Goal: Transaction & Acquisition: Purchase product/service

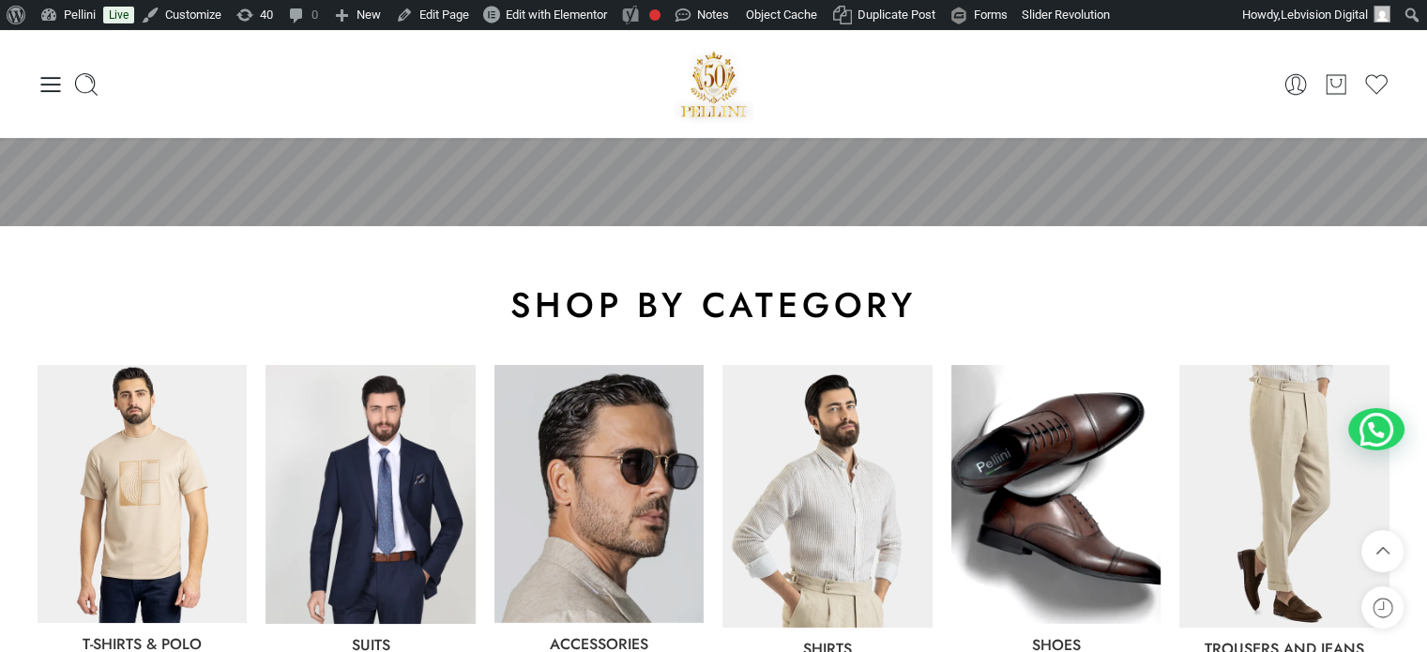
scroll to position [563, 0]
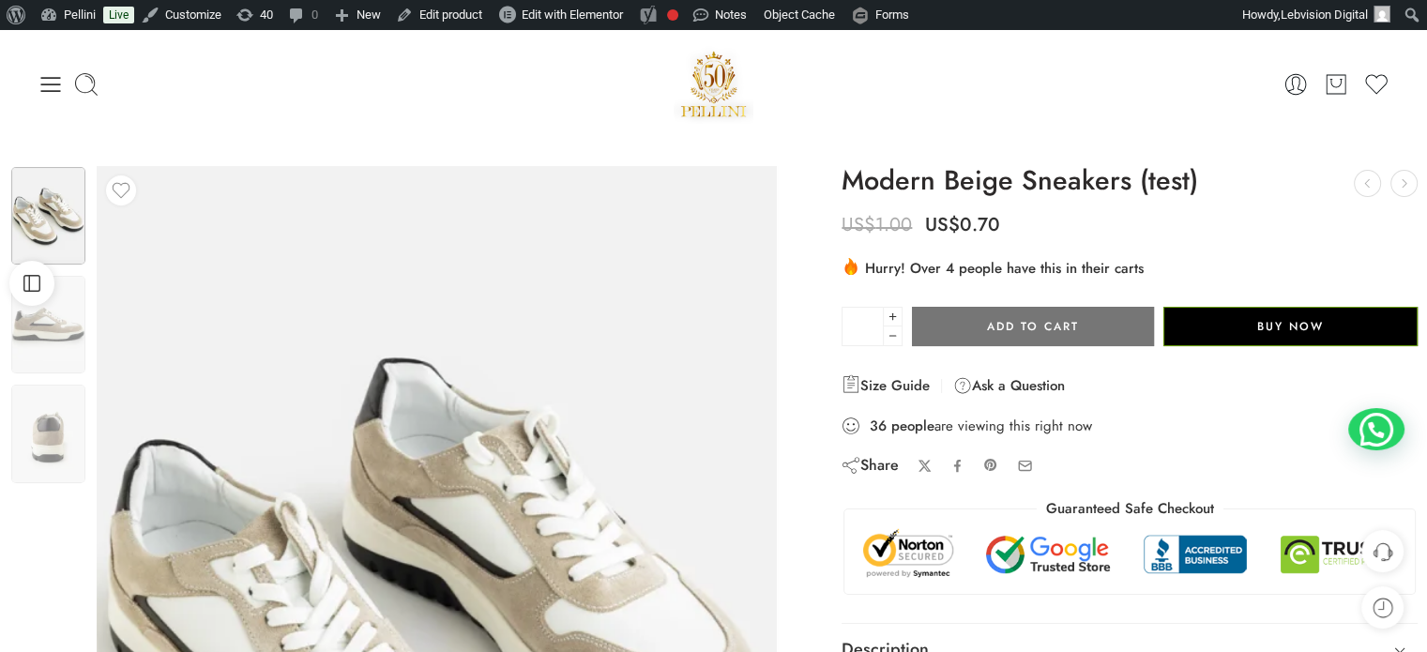
click at [1051, 331] on button "Add to cart" at bounding box center [1033, 326] width 242 height 39
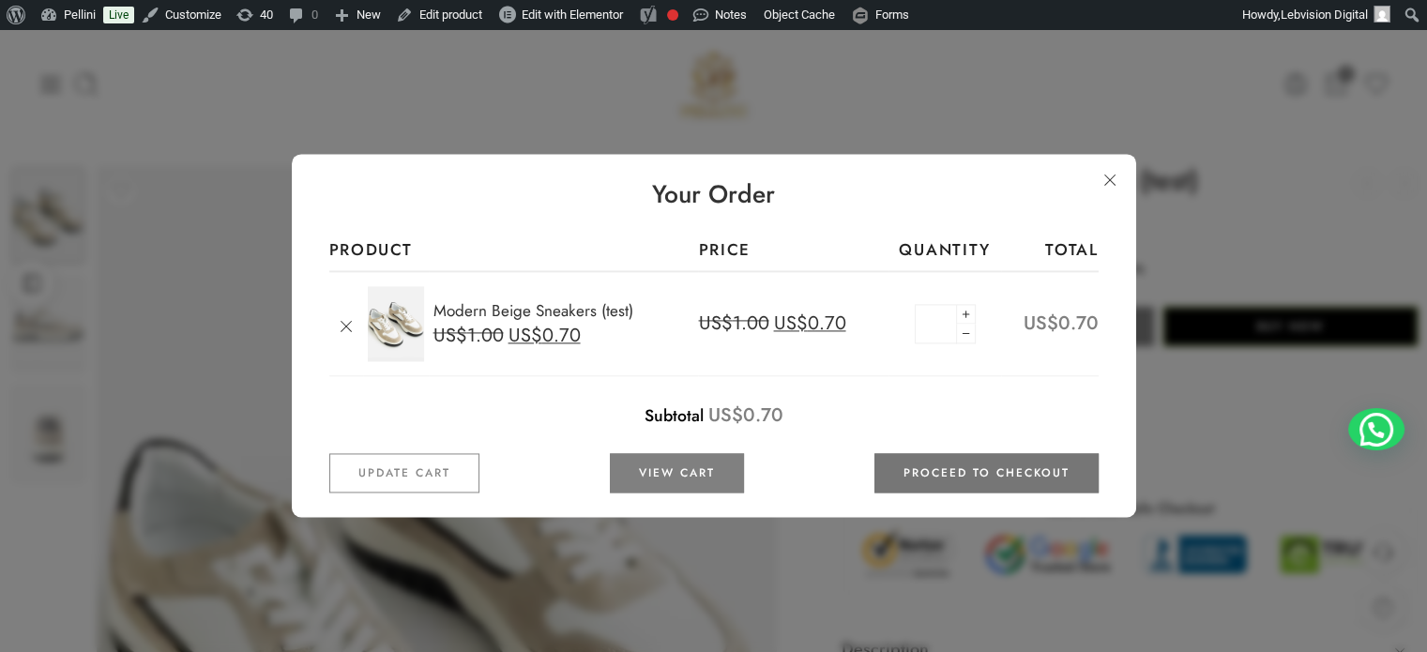
click at [966, 460] on link "Proceed to checkout" at bounding box center [986, 473] width 224 height 39
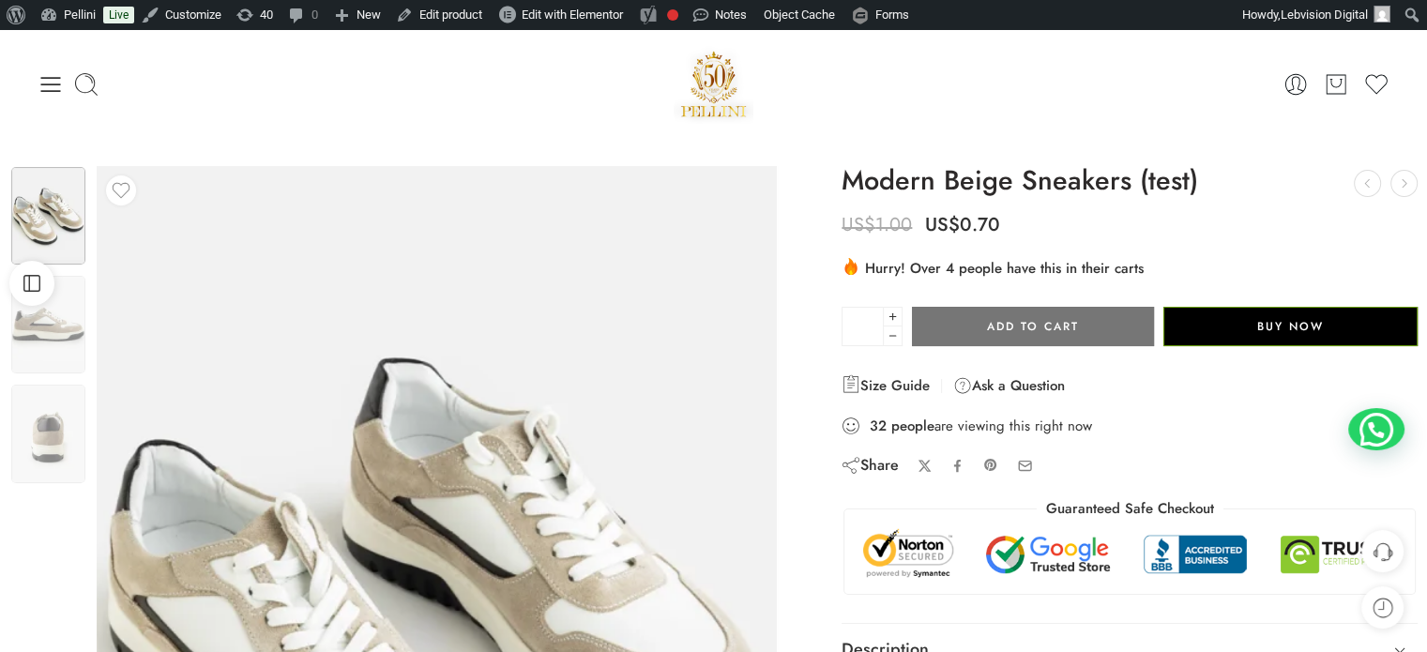
click at [1060, 326] on button "Add to cart" at bounding box center [1033, 326] width 242 height 39
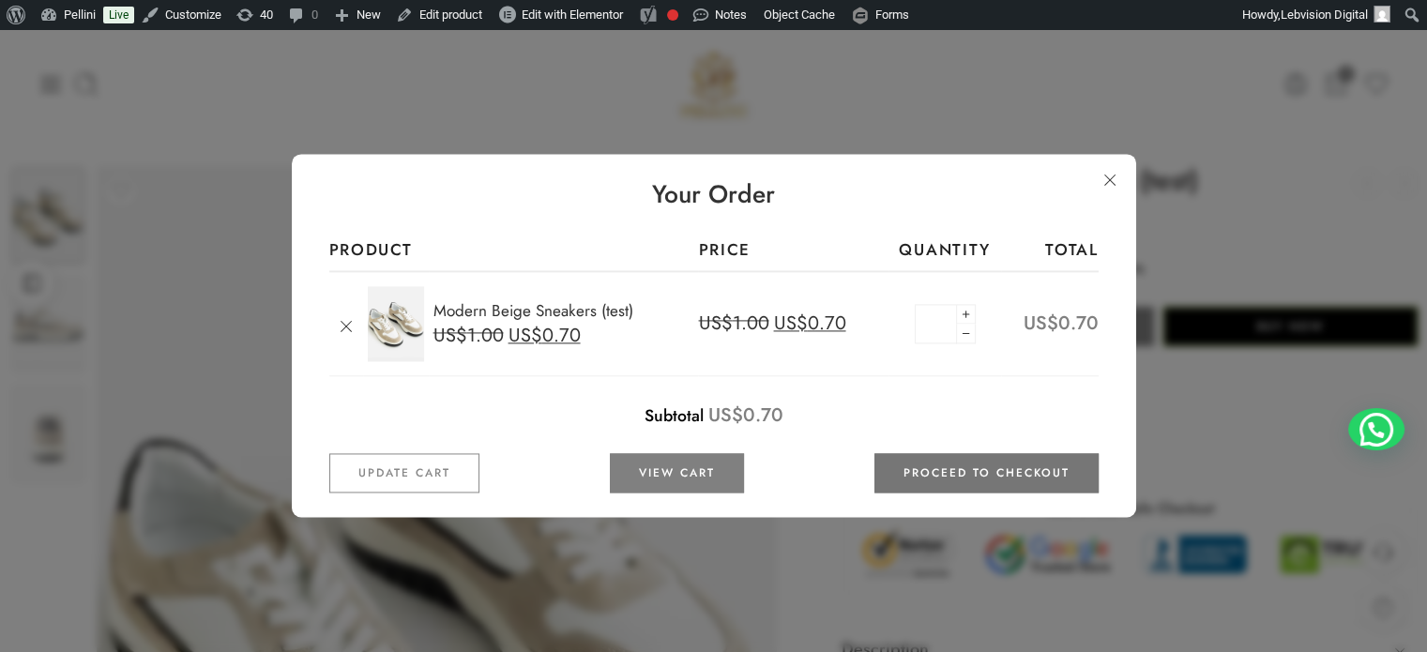
click at [1027, 477] on link "Proceed to checkout" at bounding box center [986, 473] width 224 height 39
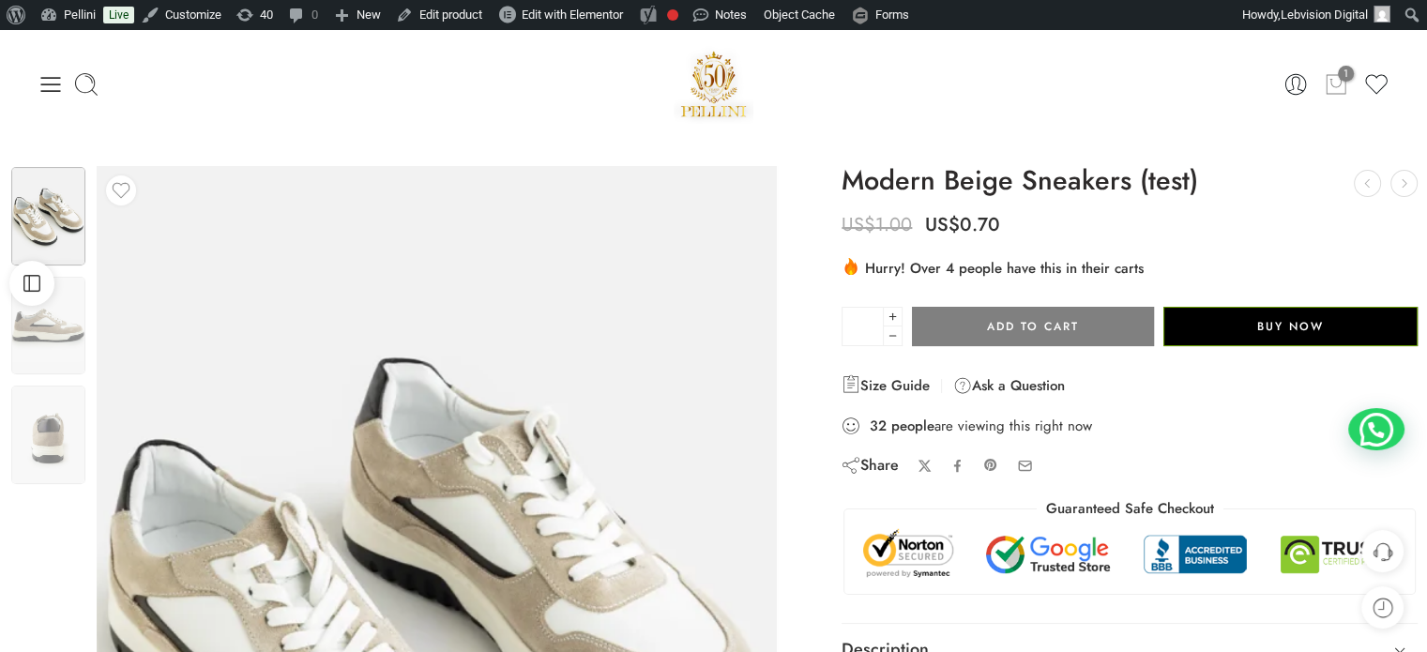
click at [1332, 89] on icon at bounding box center [1336, 84] width 24 height 26
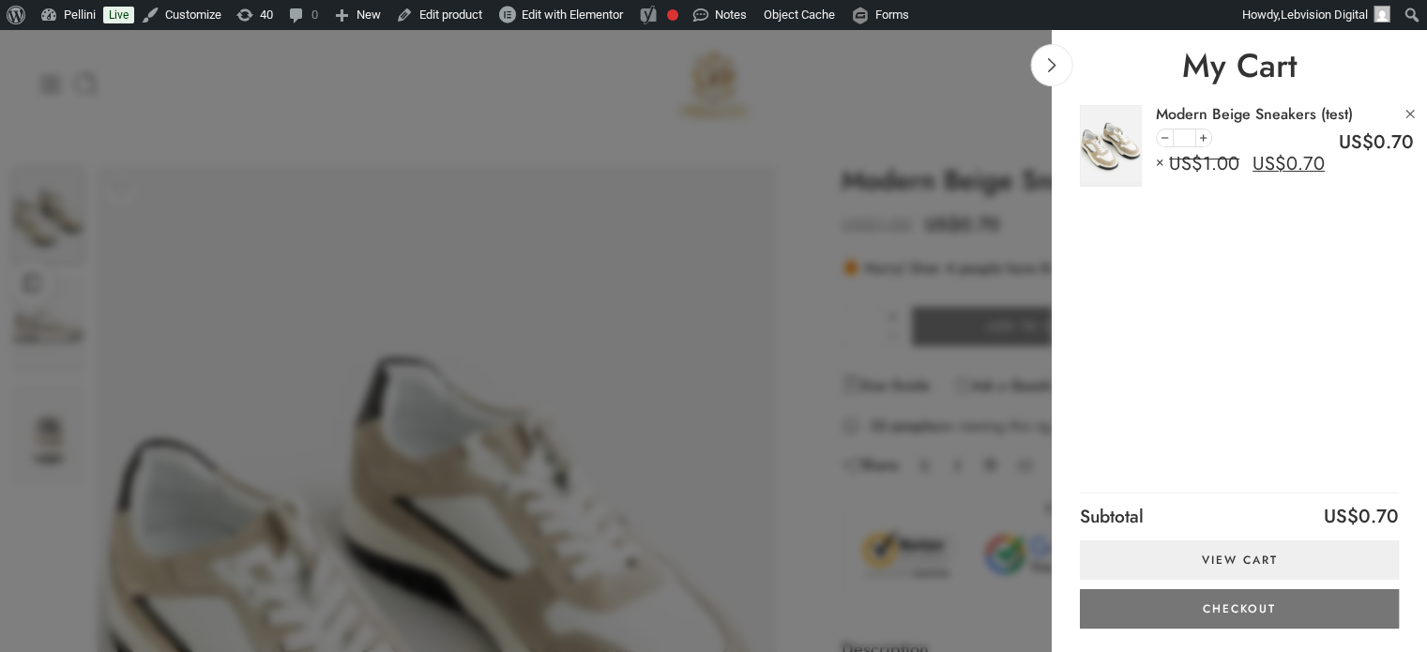
click at [1224, 600] on link "Checkout" at bounding box center [1239, 608] width 319 height 39
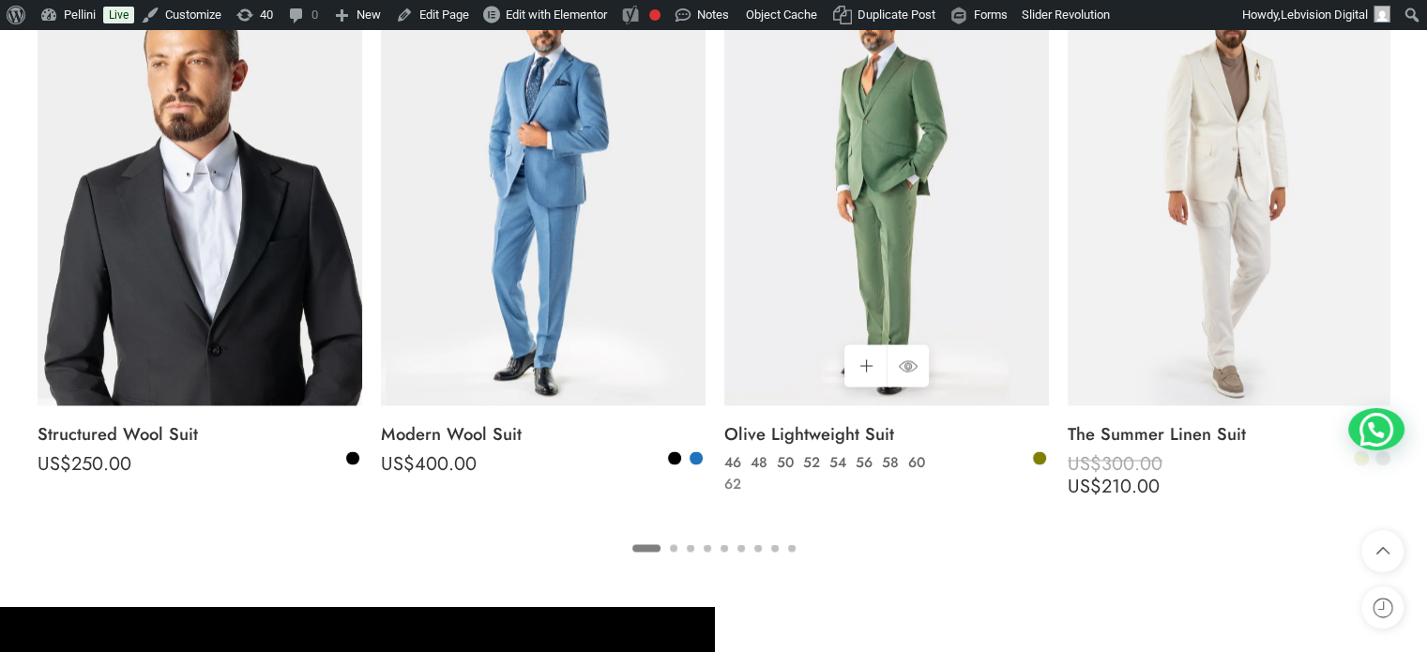
scroll to position [3471, 0]
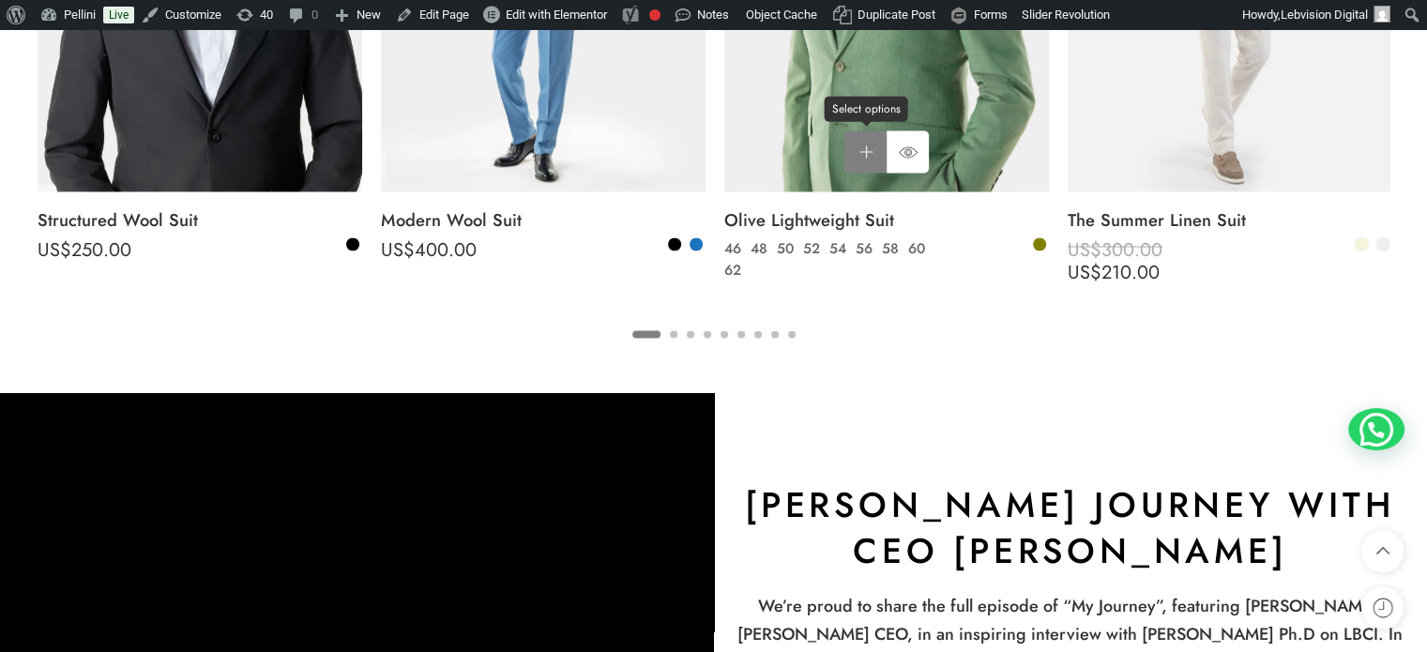
click at [858, 157] on link "Select options Select options" at bounding box center [865, 151] width 42 height 42
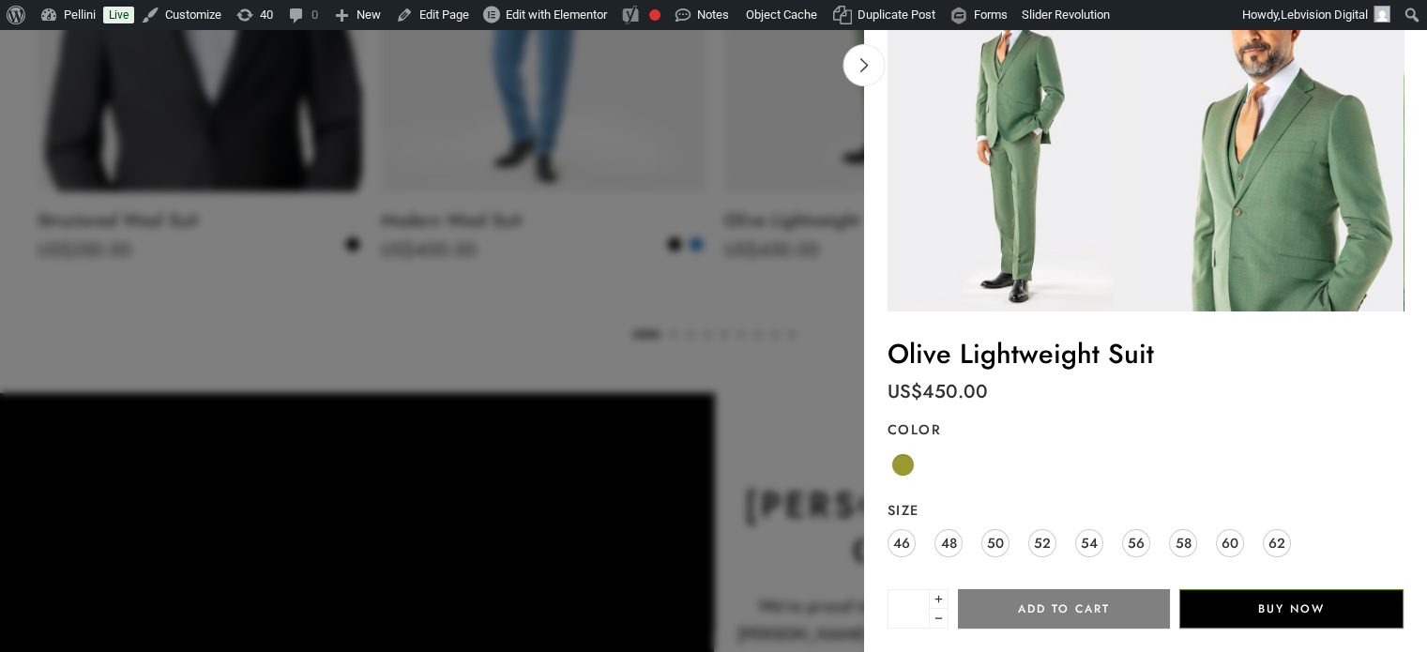
scroll to position [174, 0]
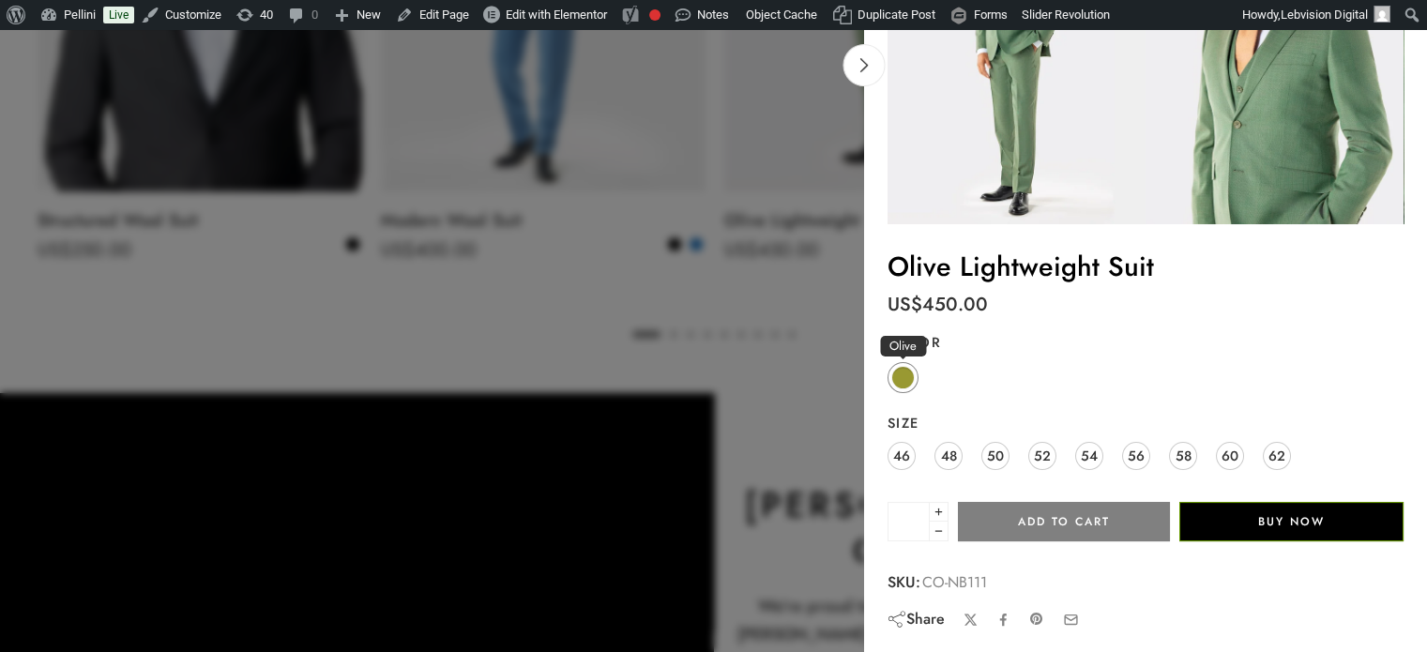
click at [910, 376] on span at bounding box center [902, 377] width 23 height 23
click at [905, 462] on span "46" at bounding box center [901, 455] width 17 height 25
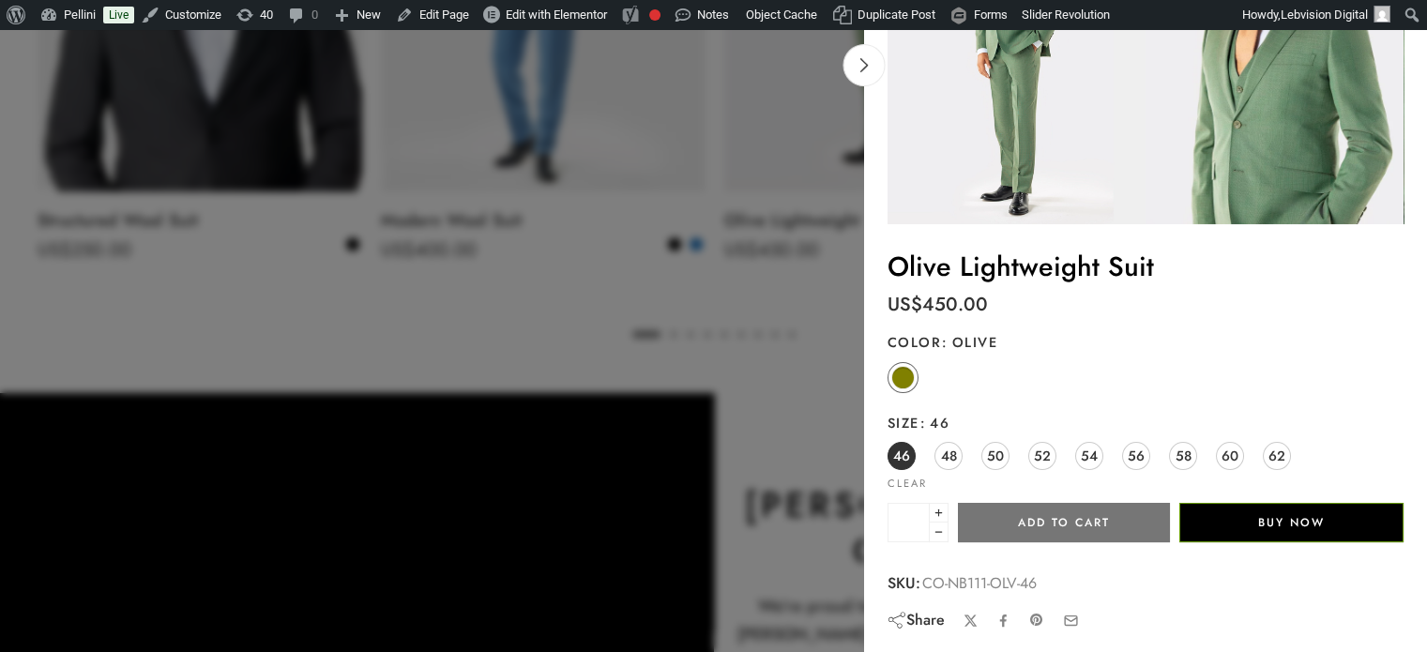
click at [1026, 515] on button "Add to cart" at bounding box center [1064, 522] width 212 height 39
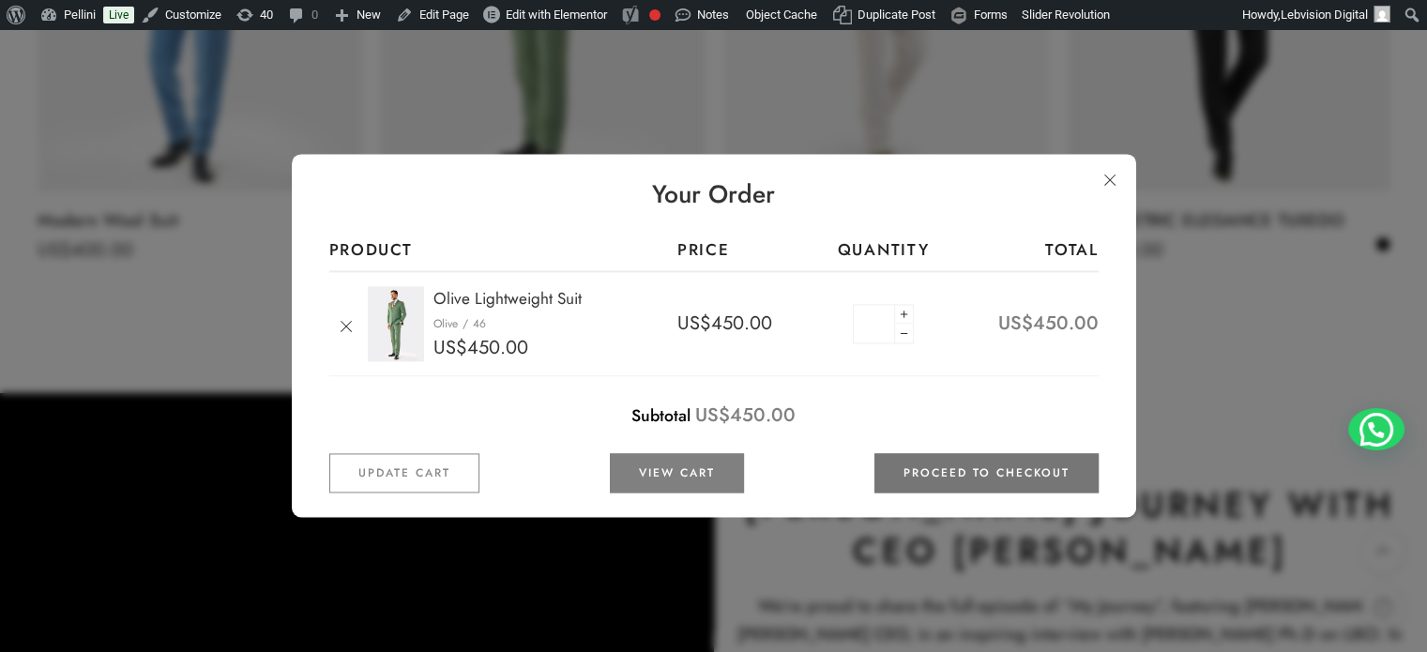
click at [983, 472] on link "Proceed to checkout" at bounding box center [986, 473] width 224 height 39
